Goal: Task Accomplishment & Management: Use online tool/utility

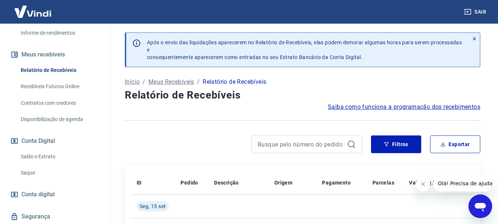
scroll to position [148, 0]
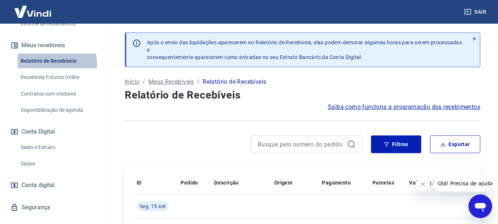
click at [55, 63] on link "Relatório de Recebíveis" at bounding box center [60, 61] width 84 height 15
